Goal: Information Seeking & Learning: Learn about a topic

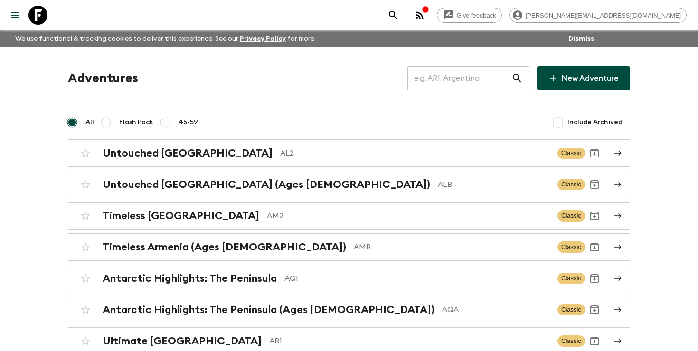
click at [459, 78] on input "text" at bounding box center [459, 78] width 104 height 27
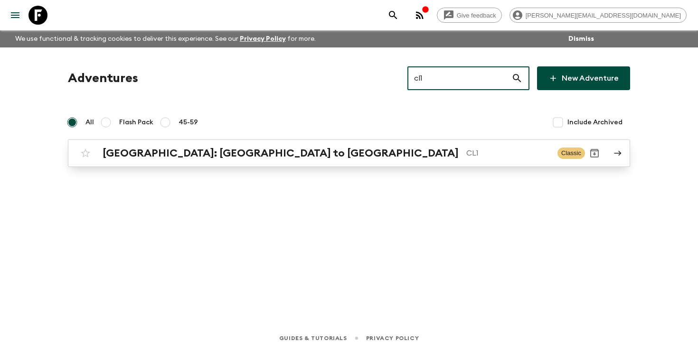
type input "cl1"
click at [237, 148] on h2 "[GEOGRAPHIC_DATA]: [GEOGRAPHIC_DATA] to [GEOGRAPHIC_DATA]" at bounding box center [281, 153] width 356 height 12
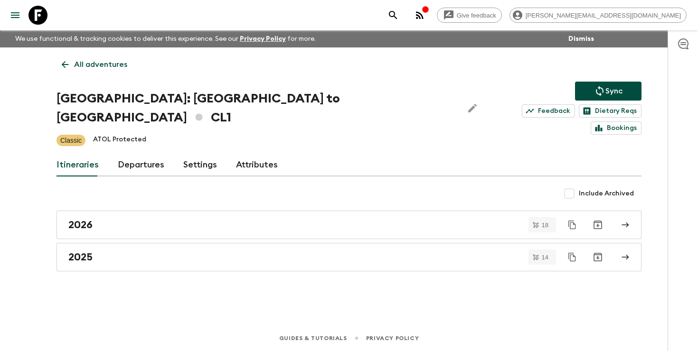
click at [129, 154] on link "Departures" at bounding box center [141, 165] width 47 height 23
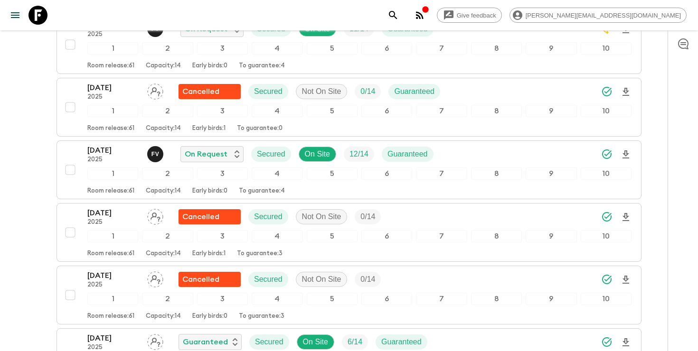
scroll to position [2143, 0]
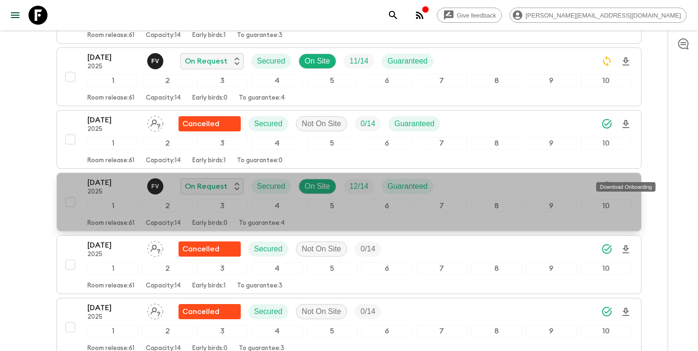
click at [628, 181] on icon "Download Onboarding" at bounding box center [625, 186] width 11 height 11
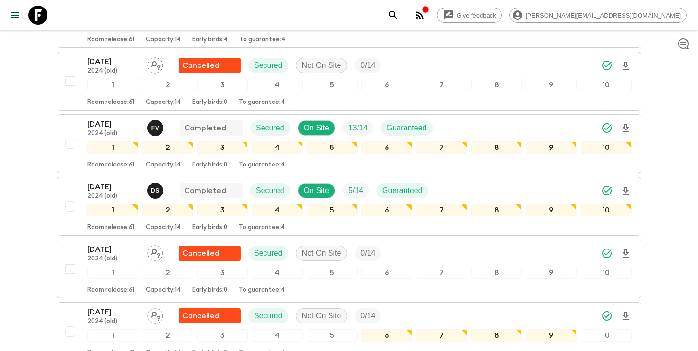
scroll to position [770, 0]
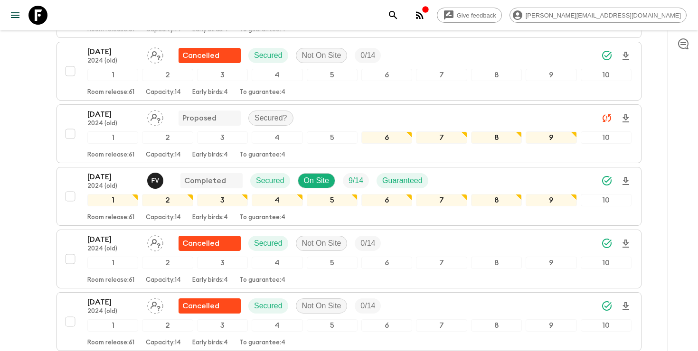
click at [397, 15] on icon "search adventures" at bounding box center [393, 15] width 8 height 8
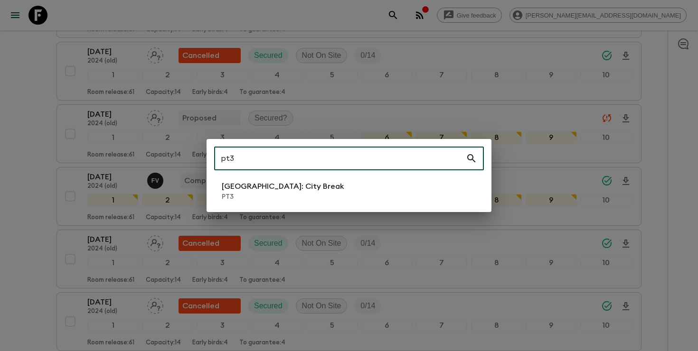
type input "pt3"
click at [367, 192] on li "[GEOGRAPHIC_DATA]: City Break PT3" at bounding box center [349, 191] width 270 height 27
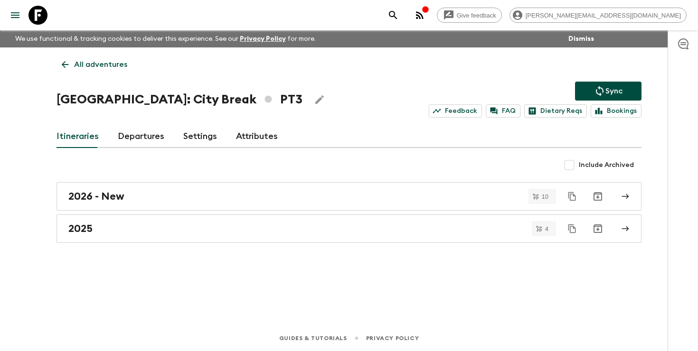
click at [130, 141] on link "Departures" at bounding box center [141, 136] width 47 height 23
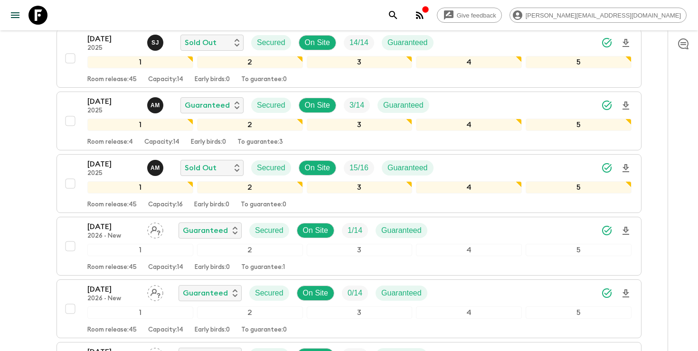
scroll to position [153, 0]
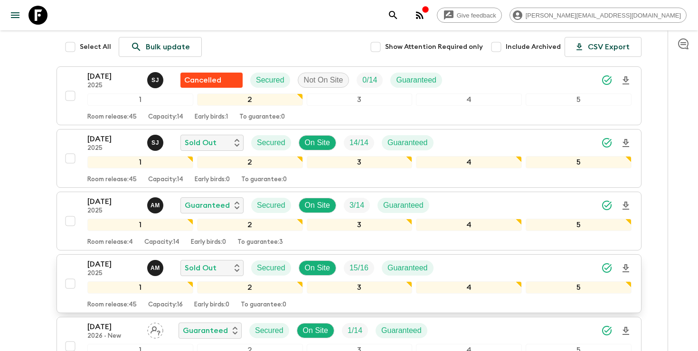
click at [513, 269] on div "[DATE] 2025 A M Sold Out Secured On Site 15 / 16 Guaranteed" at bounding box center [359, 268] width 544 height 19
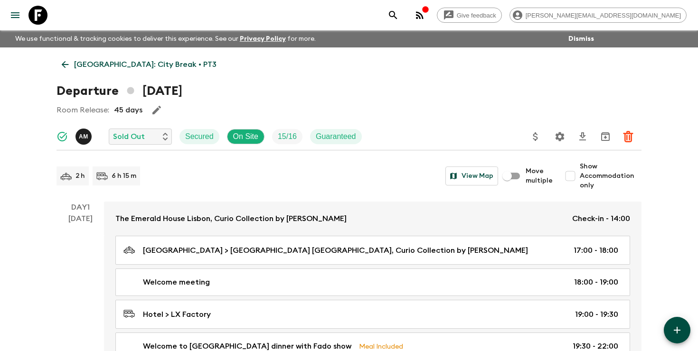
click at [576, 178] on input "Show Accommodation only" at bounding box center [570, 176] width 19 height 19
checkbox input "true"
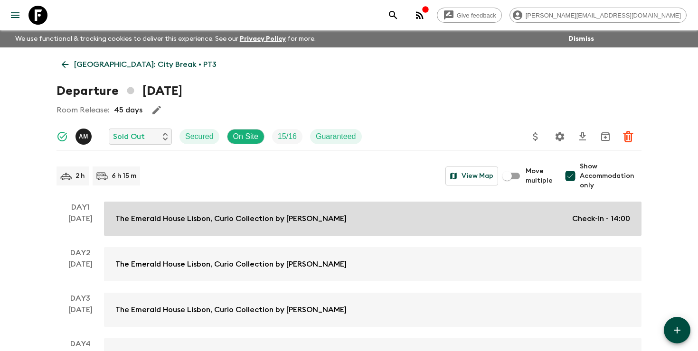
click at [575, 216] on p "Check-in - 14:00" at bounding box center [601, 218] width 58 height 11
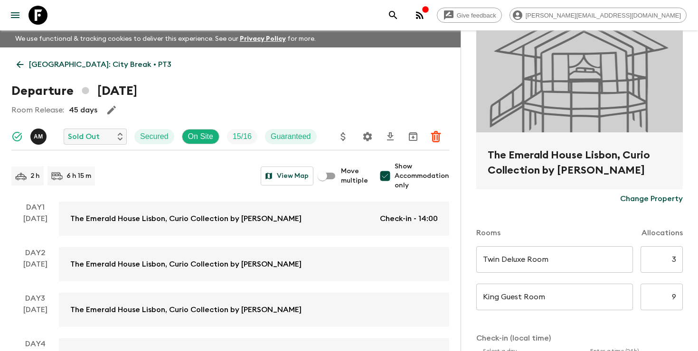
scroll to position [94, 0]
